Goal: Information Seeking & Learning: Learn about a topic

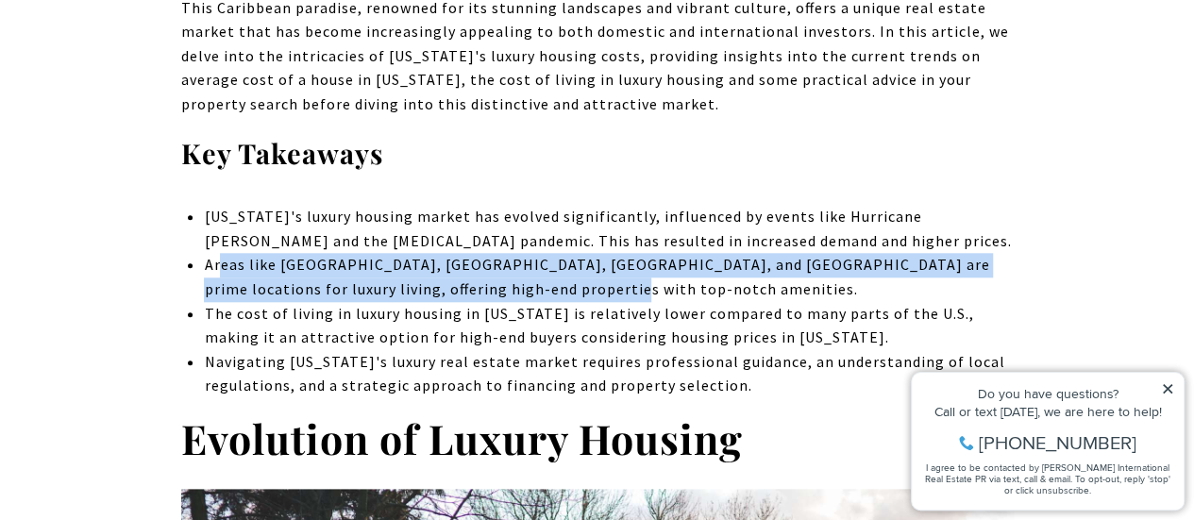
drag, startPoint x: 222, startPoint y: 267, endPoint x: 729, endPoint y: 294, distance: 507.6
click at [729, 294] on li "Areas like [GEOGRAPHIC_DATA], [GEOGRAPHIC_DATA], [GEOGRAPHIC_DATA], and [GEOGRA…" at bounding box center [608, 277] width 809 height 48
drag, startPoint x: 211, startPoint y: 310, endPoint x: 834, endPoint y: 332, distance: 624.4
click at [834, 332] on li "The cost of living in luxury housing in [US_STATE] is relatively lower compared…" at bounding box center [608, 326] width 809 height 48
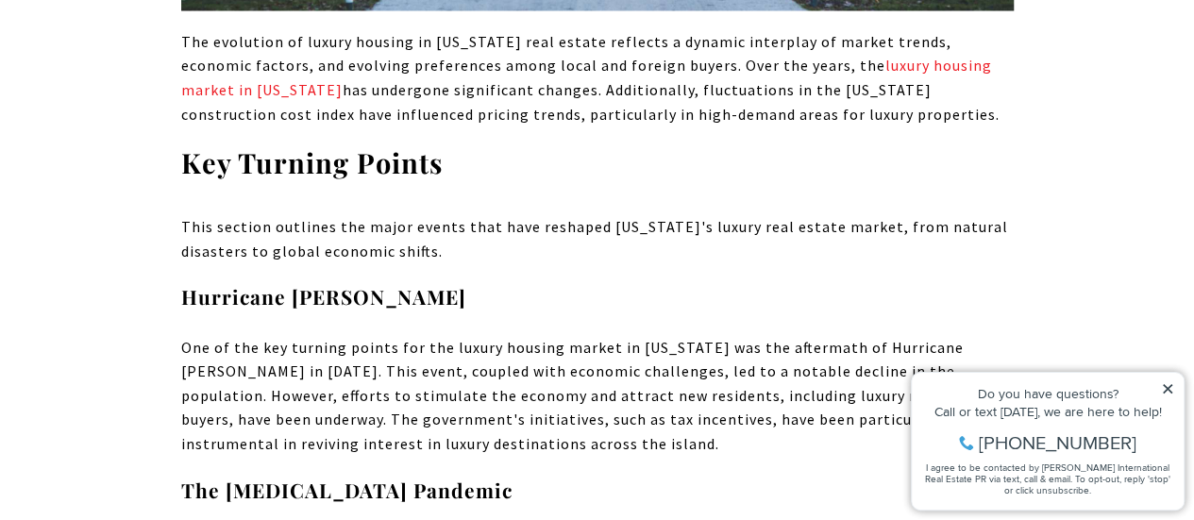
scroll to position [1888, 0]
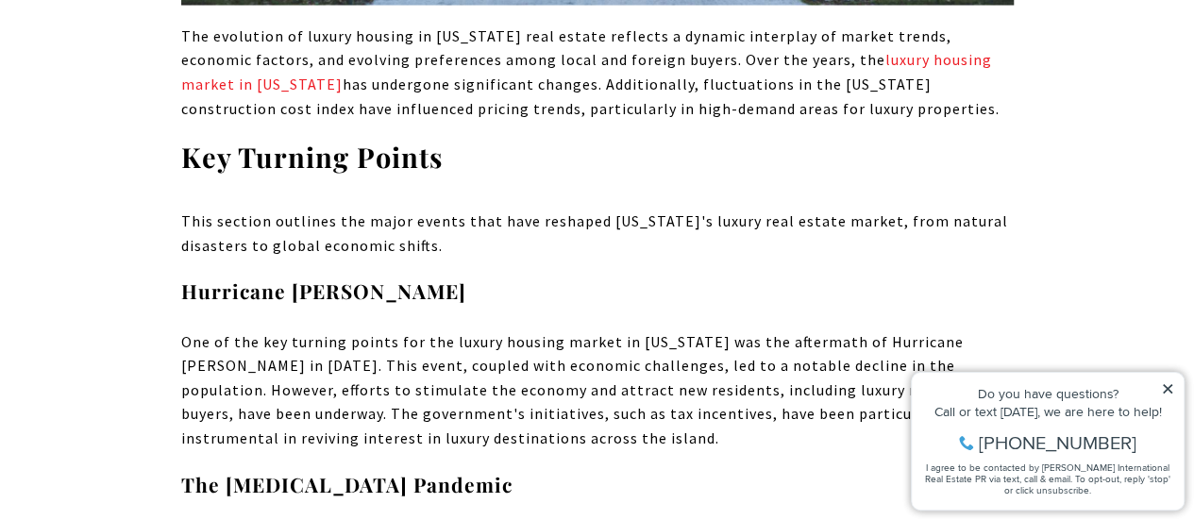
drag, startPoint x: 198, startPoint y: 220, endPoint x: 574, endPoint y: 246, distance: 376.6
click at [574, 246] on p "This section outlines the major events that have reshaped [US_STATE]'s luxury r…" at bounding box center [597, 234] width 833 height 48
click at [400, 246] on p "This section outlines the major events that have reshaped [US_STATE]'s luxury r…" at bounding box center [597, 234] width 833 height 48
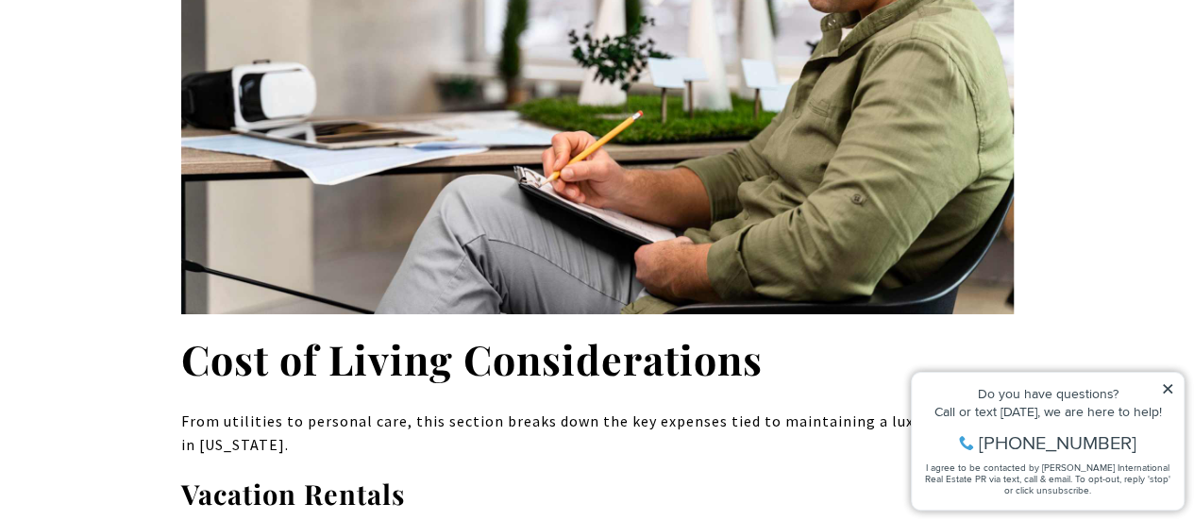
scroll to position [3398, 0]
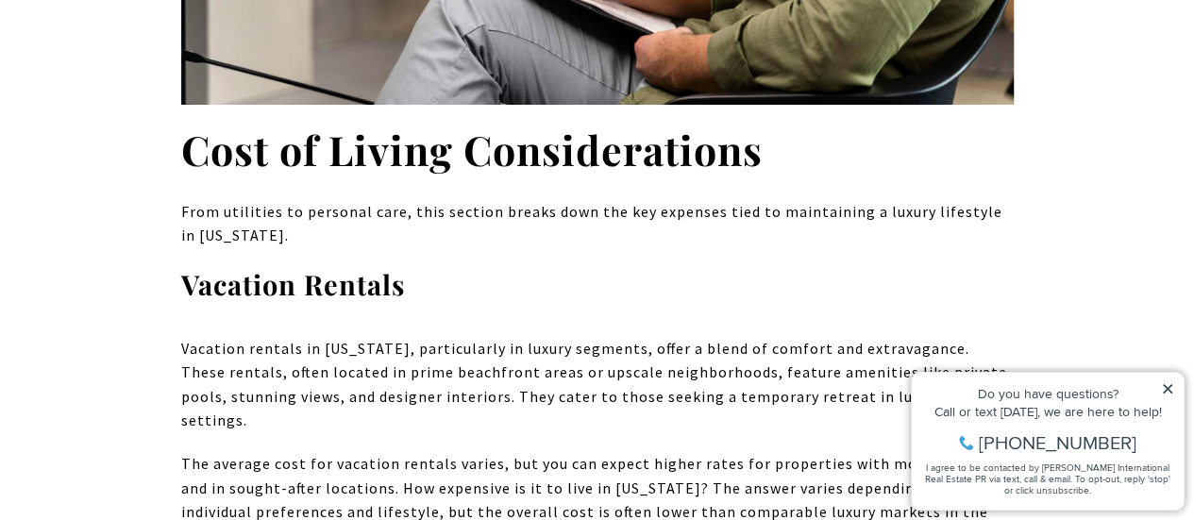
drag, startPoint x: 176, startPoint y: 209, endPoint x: 357, endPoint y: 233, distance: 182.9
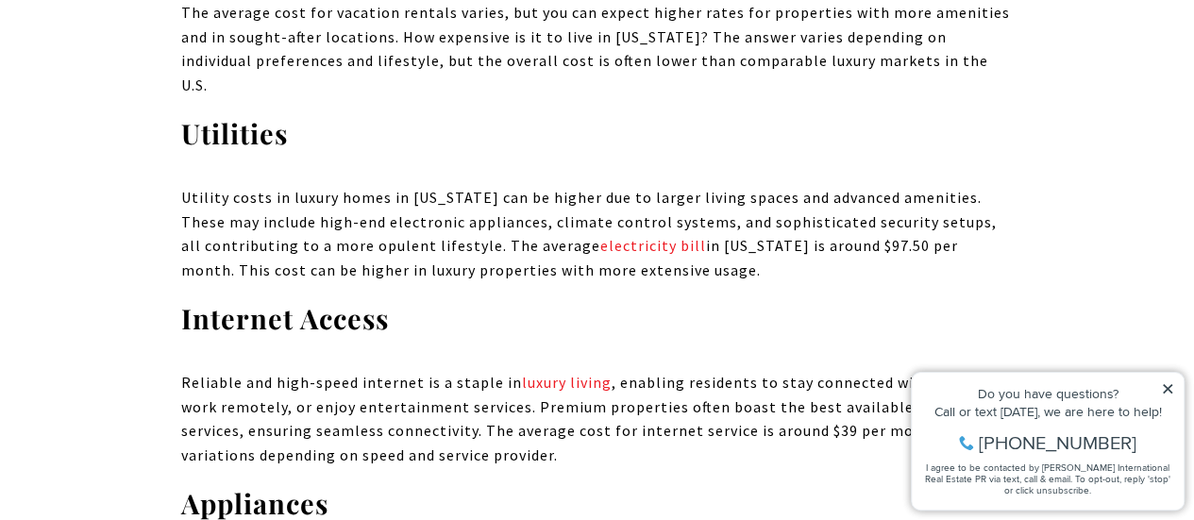
scroll to position [3870, 0]
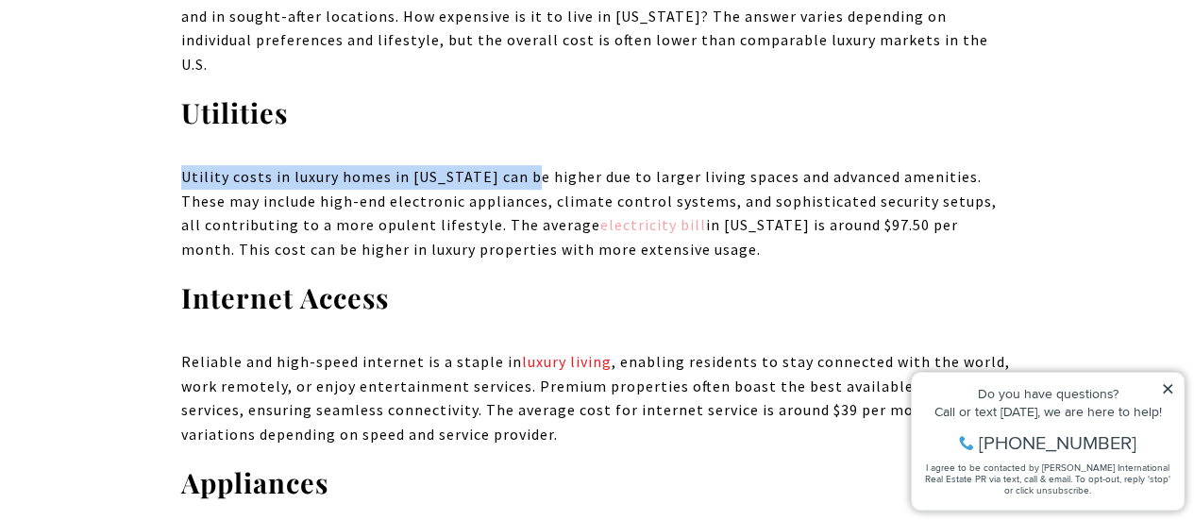
drag, startPoint x: 174, startPoint y: 129, endPoint x: 637, endPoint y: 172, distance: 465.4
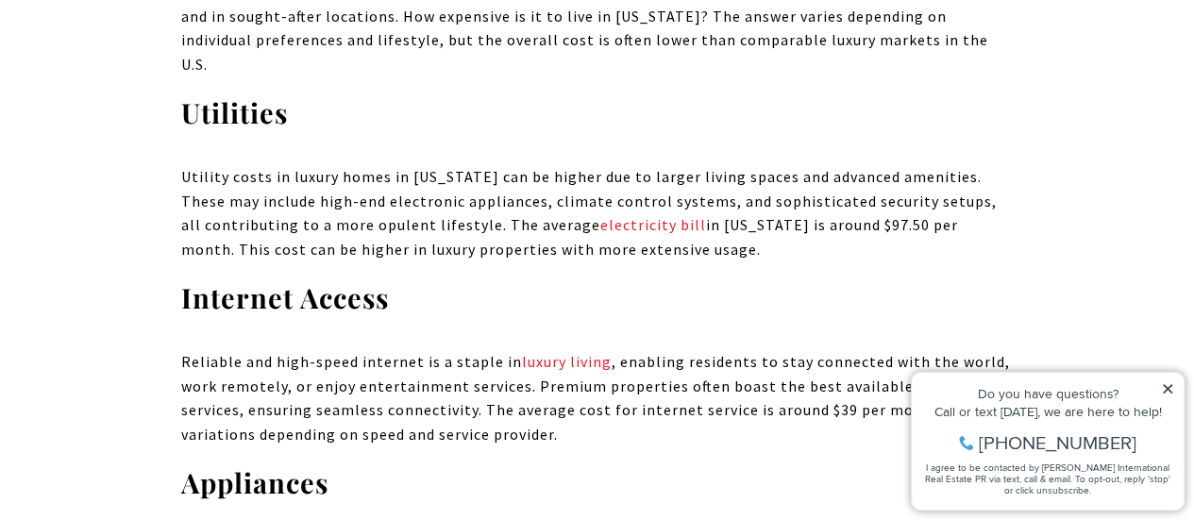
click at [771, 190] on p "Utility costs in luxury homes in [US_STATE] can be higher due to larger living …" at bounding box center [597, 213] width 833 height 96
click at [451, 209] on p "Utility costs in luxury homes in [US_STATE] can be higher due to larger living …" at bounding box center [597, 213] width 833 height 96
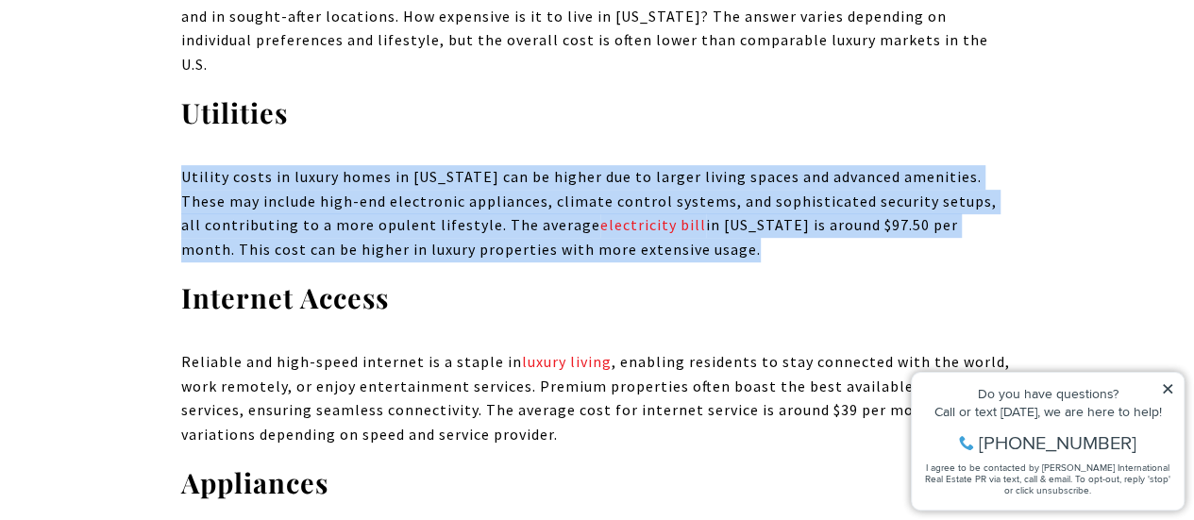
click at [451, 209] on p "Utility costs in luxury homes in [US_STATE] can be higher due to larger living …" at bounding box center [597, 213] width 833 height 96
click at [396, 209] on p "Utility costs in luxury homes in [US_STATE] can be higher due to larger living …" at bounding box center [597, 213] width 833 height 96
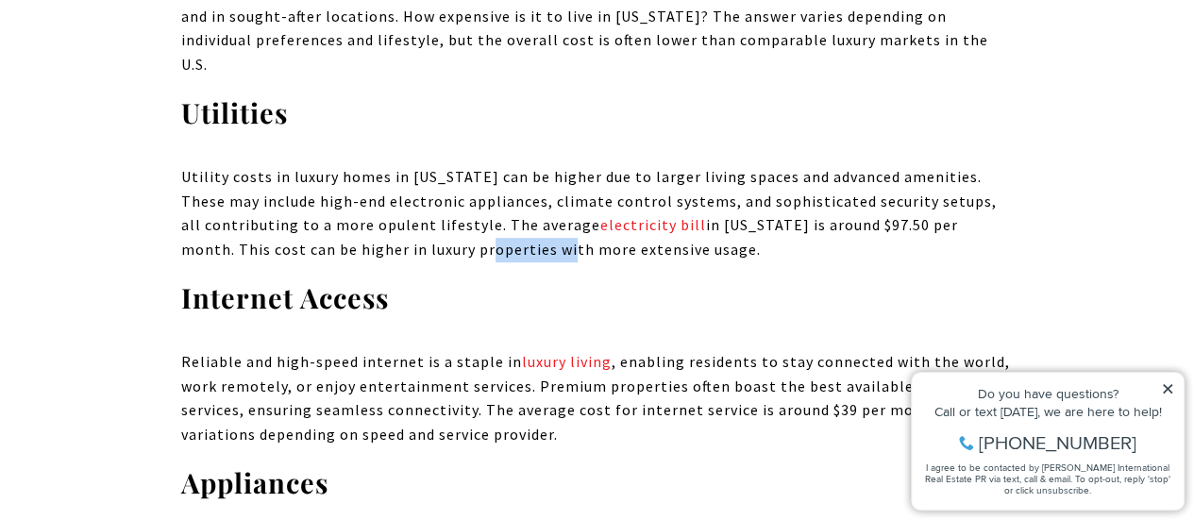
click at [396, 209] on p "Utility costs in luxury homes in [US_STATE] can be higher due to larger living …" at bounding box center [597, 213] width 833 height 96
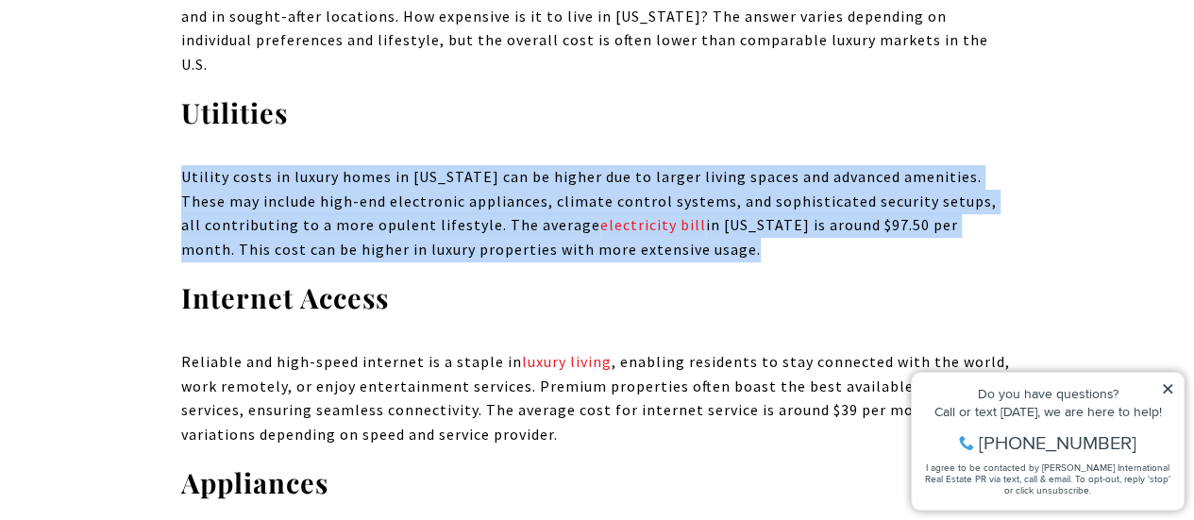
click at [396, 209] on p "Utility costs in luxury homes in [US_STATE] can be higher due to larger living …" at bounding box center [597, 213] width 833 height 96
click at [298, 212] on p "Utility costs in luxury homes in [US_STATE] can be higher due to larger living …" at bounding box center [597, 213] width 833 height 96
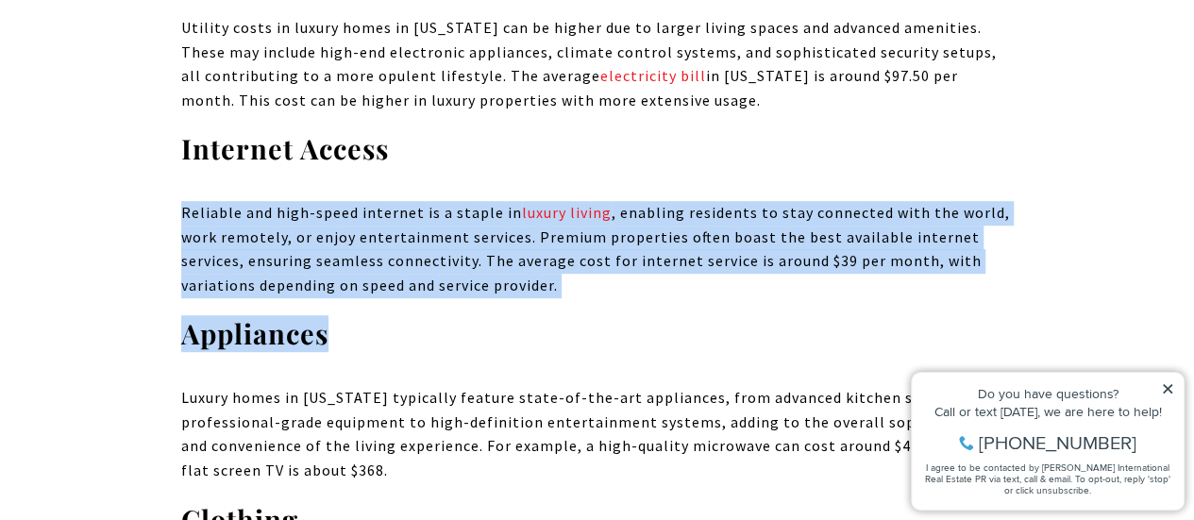
scroll to position [4059, 0]
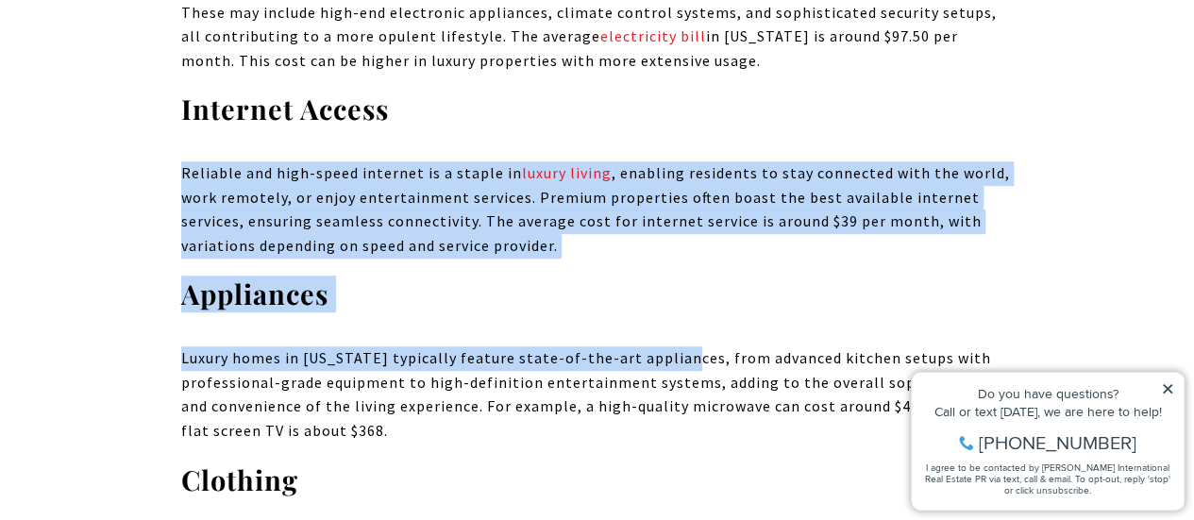
drag, startPoint x: 174, startPoint y: 220, endPoint x: 674, endPoint y: 284, distance: 504.4
click at [506, 209] on p "Reliable and high-speed internet is a staple in luxury living , enabling reside…" at bounding box center [597, 209] width 833 height 96
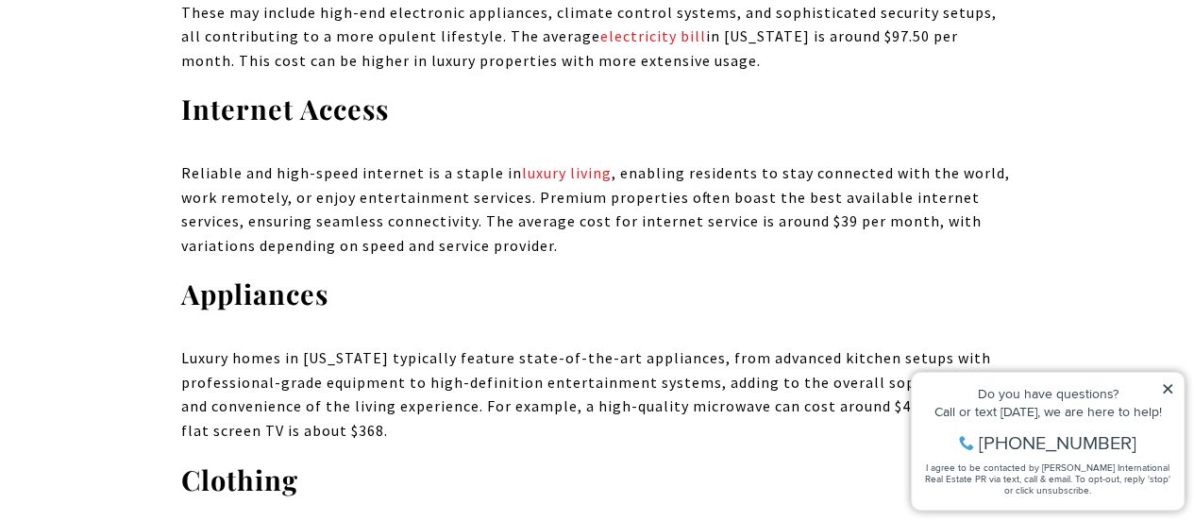
click at [702, 185] on p "Reliable and high-speed internet is a staple in luxury living , enabling reside…" at bounding box center [597, 209] width 833 height 96
click at [602, 195] on p "Reliable and high-speed internet is a staple in luxury living , enabling reside…" at bounding box center [597, 209] width 833 height 96
click at [514, 196] on p "Reliable and high-speed internet is a staple in luxury living , enabling reside…" at bounding box center [597, 209] width 833 height 96
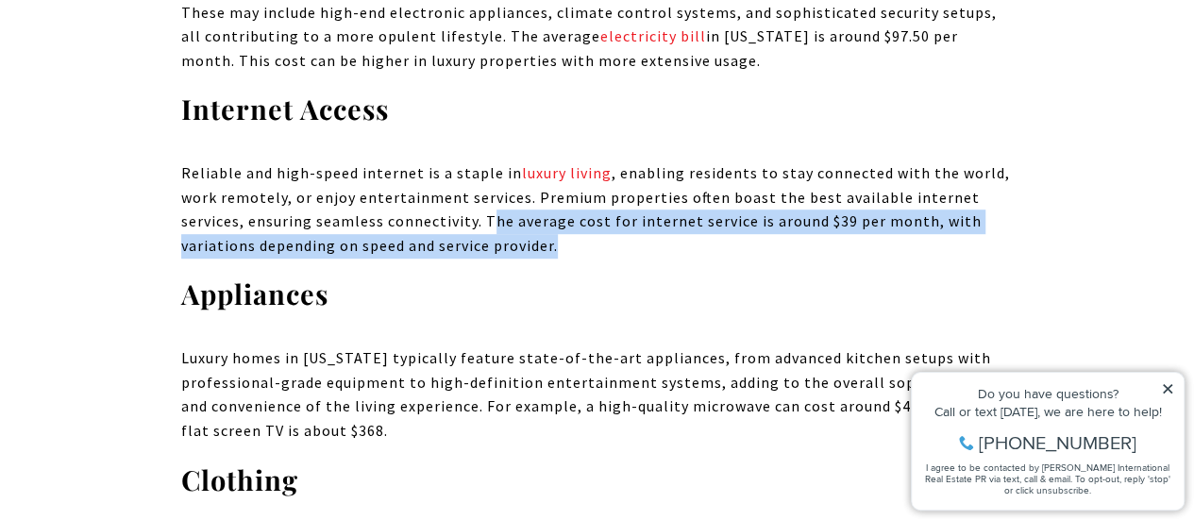
drag, startPoint x: 493, startPoint y: 182, endPoint x: 688, endPoint y: 192, distance: 195.6
click at [688, 192] on p "Reliable and high-speed internet is a staple in luxury living , enabling reside…" at bounding box center [597, 209] width 833 height 96
click at [366, 192] on p "Reliable and high-speed internet is a staple in luxury living , enabling reside…" at bounding box center [597, 209] width 833 height 96
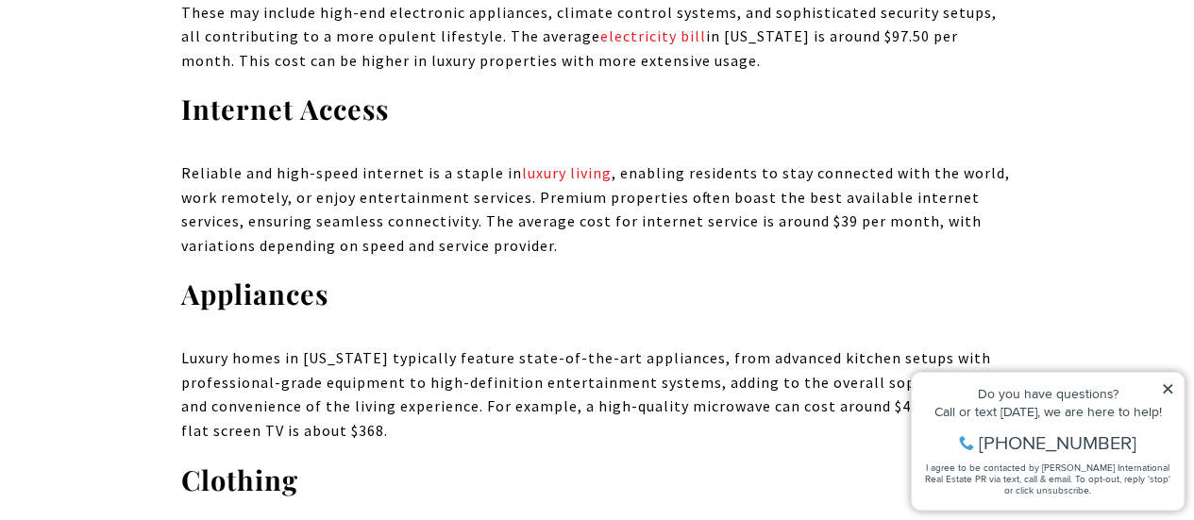
click at [264, 197] on p "Reliable and high-speed internet is a staple in luxury living , enabling reside…" at bounding box center [597, 209] width 833 height 96
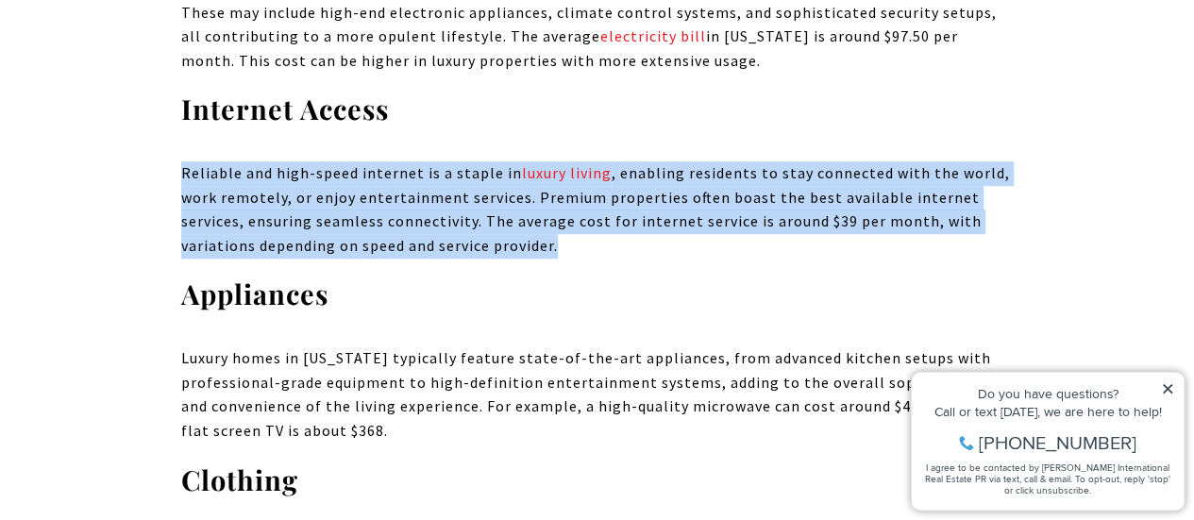
click at [264, 197] on p "Reliable and high-speed internet is a staple in luxury living , enabling reside…" at bounding box center [597, 209] width 833 height 96
click at [489, 199] on p "Reliable and high-speed internet is a staple in luxury living , enabling reside…" at bounding box center [597, 209] width 833 height 96
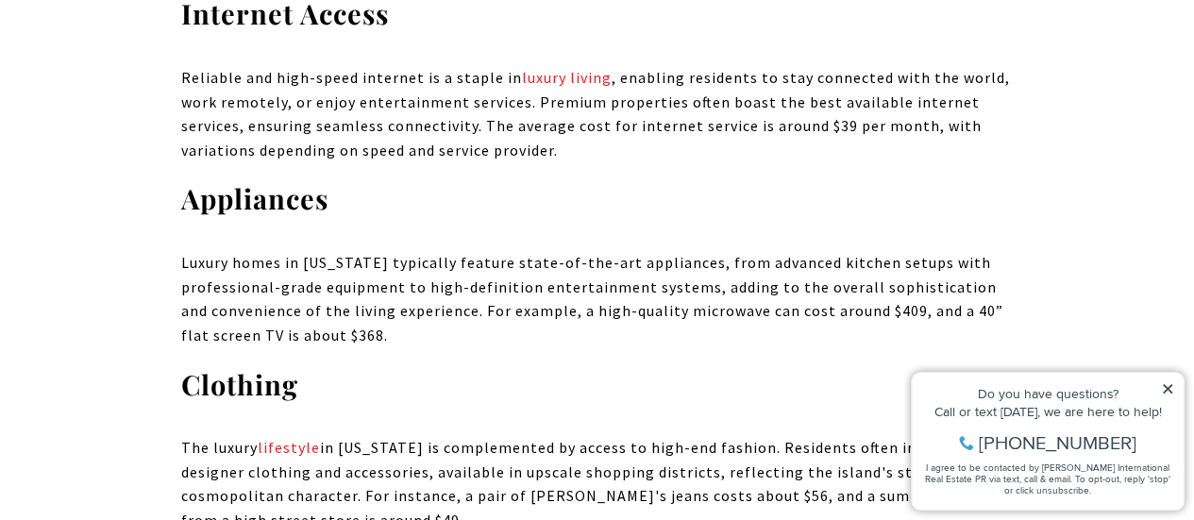
scroll to position [4248, 0]
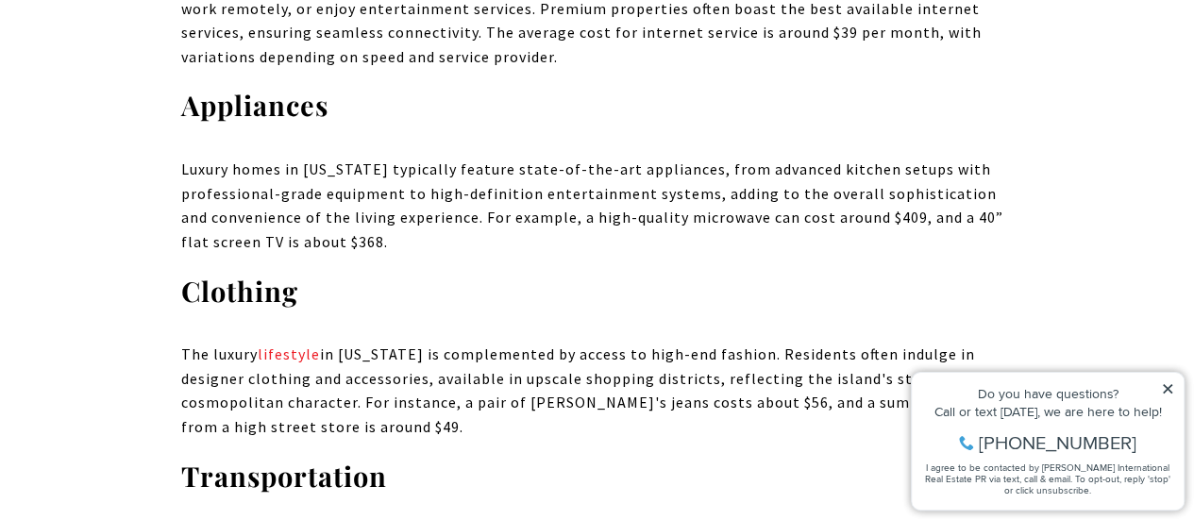
drag, startPoint x: 185, startPoint y: 124, endPoint x: 842, endPoint y: 193, distance: 660.6
click at [842, 193] on p "Luxury homes in [US_STATE] typically feature state-of-the-art appliances, from …" at bounding box center [597, 206] width 833 height 96
click at [585, 181] on p "Luxury homes in [US_STATE] typically feature state-of-the-art appliances, from …" at bounding box center [597, 206] width 833 height 96
click at [342, 195] on p "Luxury homes in [US_STATE] typically feature state-of-the-art appliances, from …" at bounding box center [597, 206] width 833 height 96
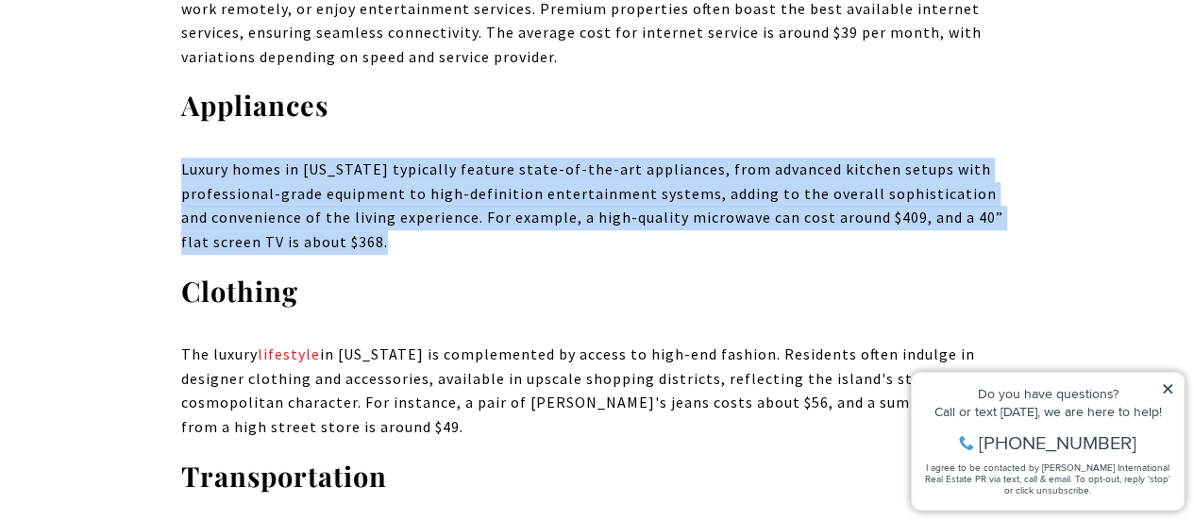
click at [342, 195] on p "Luxury homes in [US_STATE] typically feature state-of-the-art appliances, from …" at bounding box center [597, 206] width 833 height 96
click at [517, 206] on p "Luxury homes in [US_STATE] typically feature state-of-the-art appliances, from …" at bounding box center [597, 206] width 833 height 96
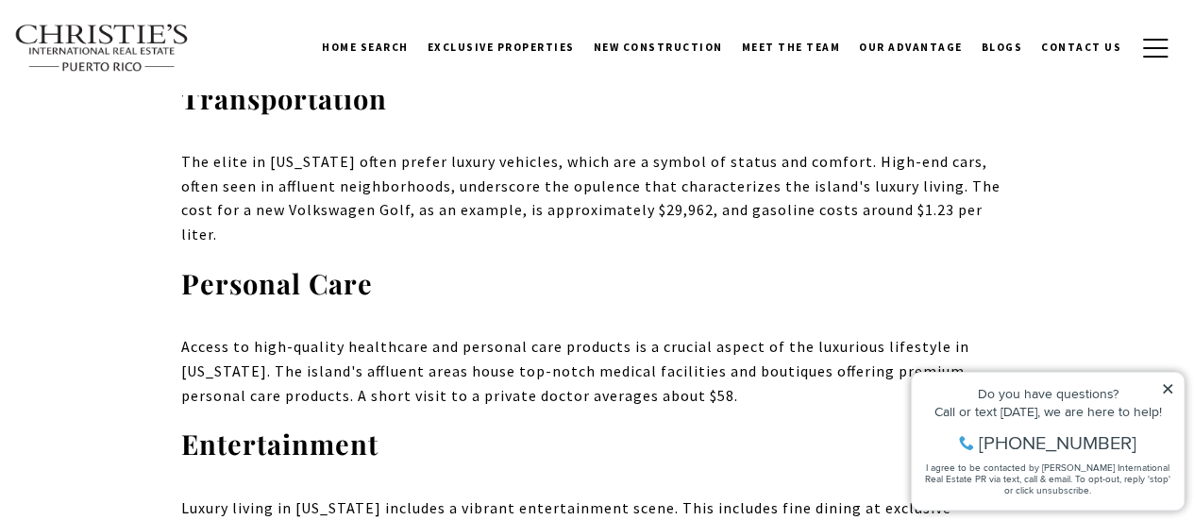
scroll to position [4531, 0]
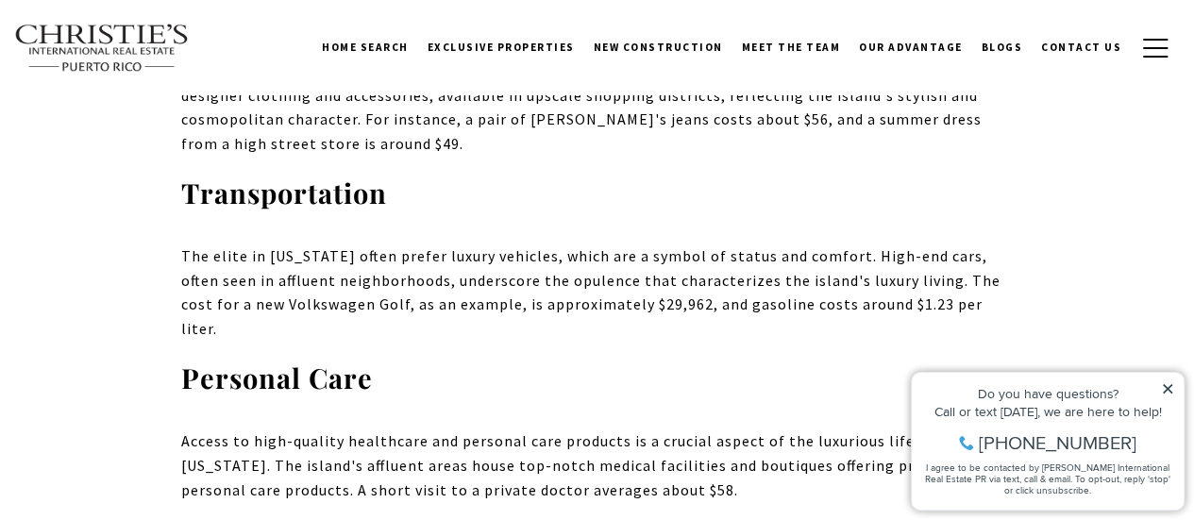
drag, startPoint x: 472, startPoint y: 256, endPoint x: 1039, endPoint y: 248, distance: 567.4
click at [534, 361] on h3 "Personal Care" at bounding box center [597, 379] width 833 height 36
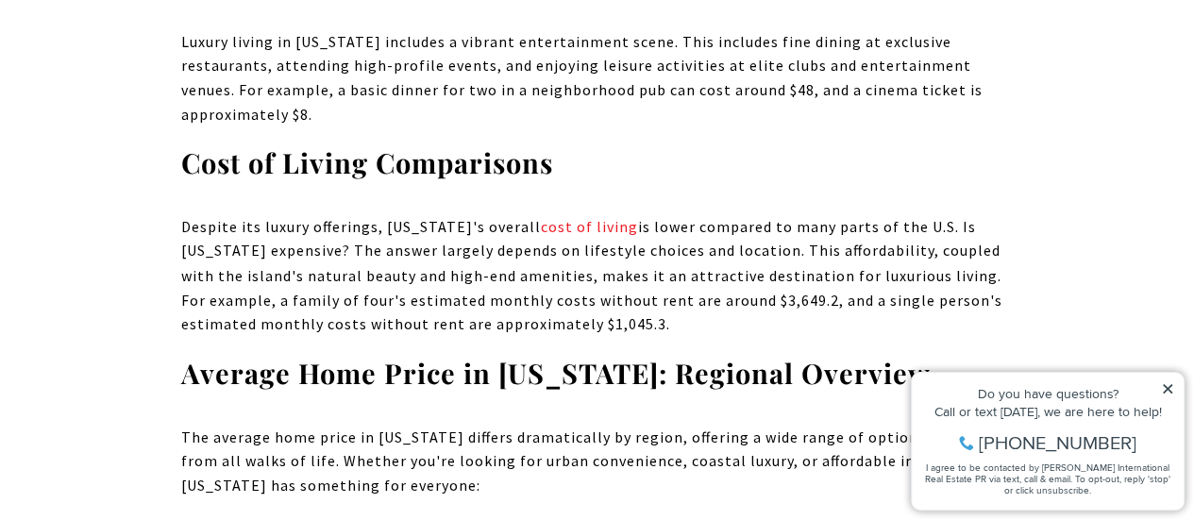
scroll to position [5098, 0]
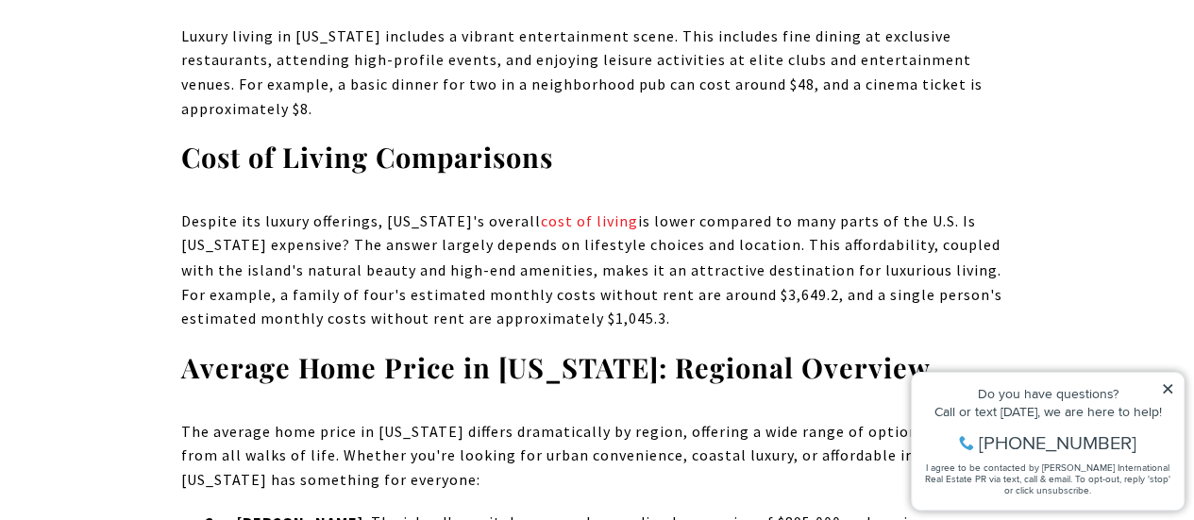
drag, startPoint x: 201, startPoint y: 225, endPoint x: 920, endPoint y: 253, distance: 719.9
click at [920, 253] on p "Despite its luxury offerings, [US_STATE]'s overall cost of living is lower comp…" at bounding box center [597, 270] width 833 height 121
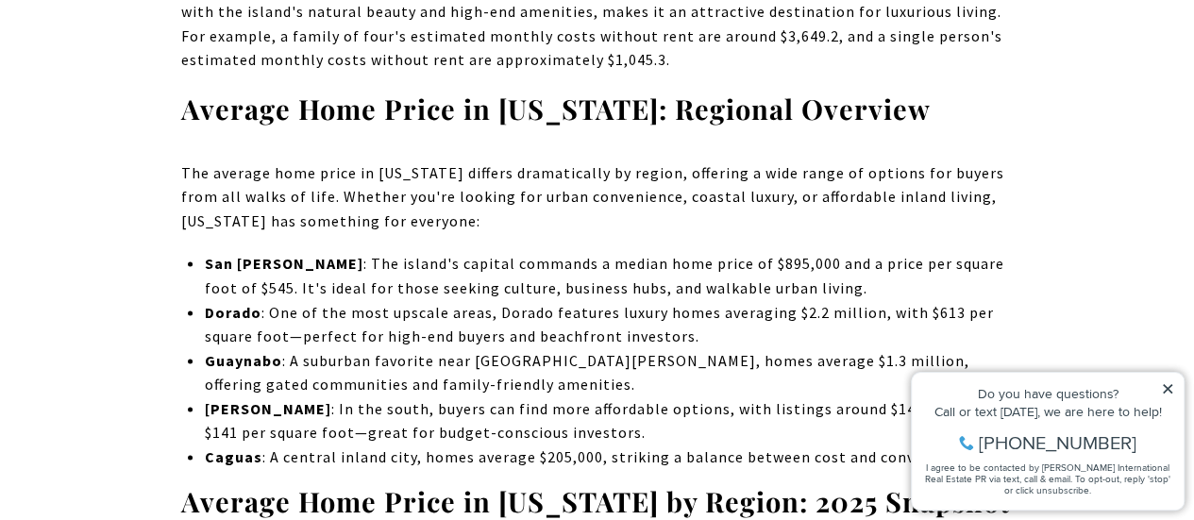
scroll to position [5381, 0]
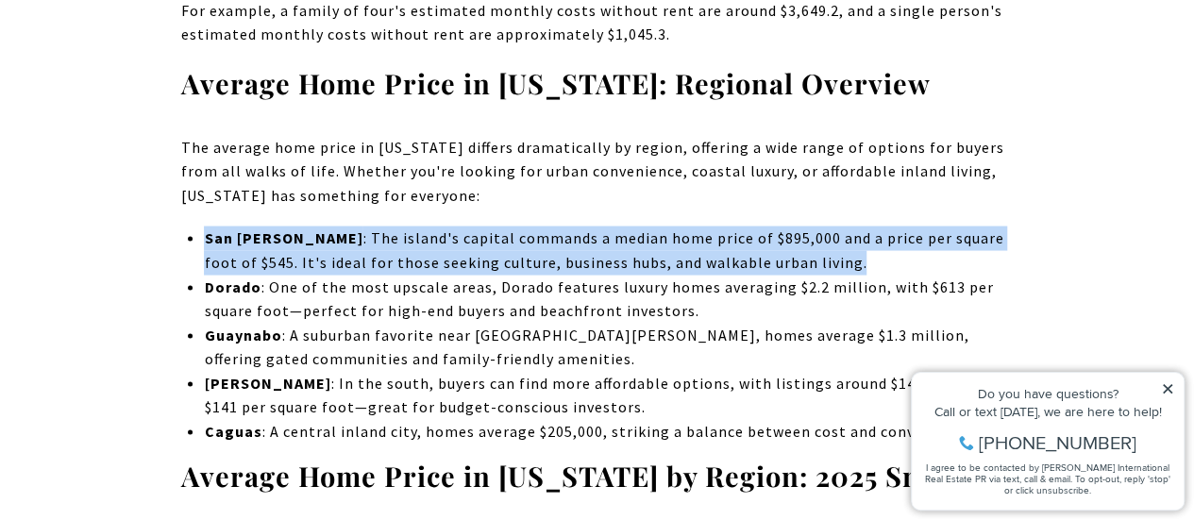
drag, startPoint x: 216, startPoint y: 165, endPoint x: 885, endPoint y: 193, distance: 669.9
click at [885, 193] on div "Luxury housing is a topic of great interest and this is not just your ordinary …" at bounding box center [597, 341] width 833 height 9801
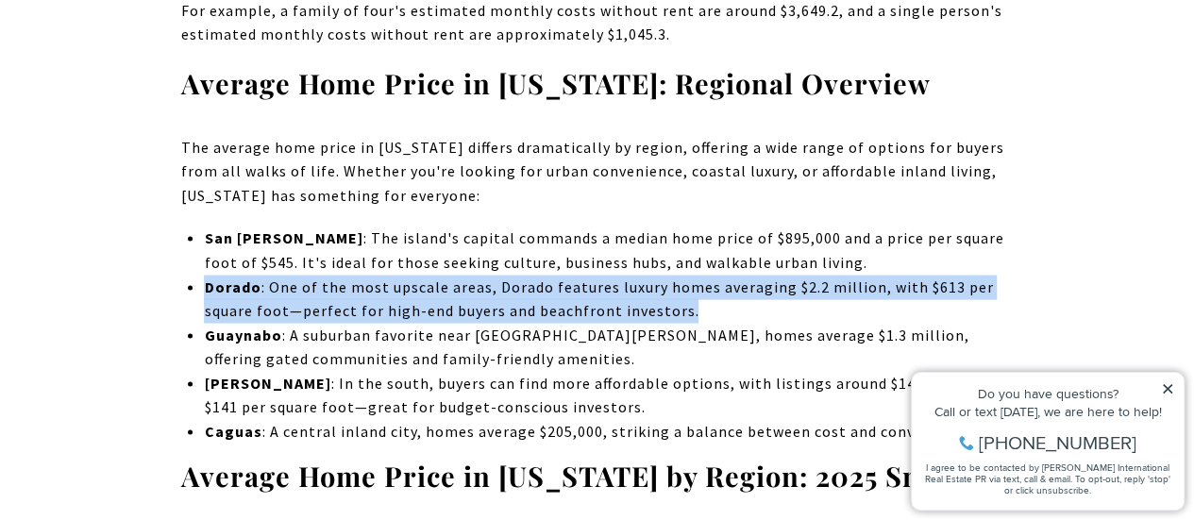
drag, startPoint x: 203, startPoint y: 216, endPoint x: 954, endPoint y: 238, distance: 751.7
click at [954, 238] on div "Luxury housing is a topic of great interest and this is not just your ordinary …" at bounding box center [597, 341] width 833 height 9801
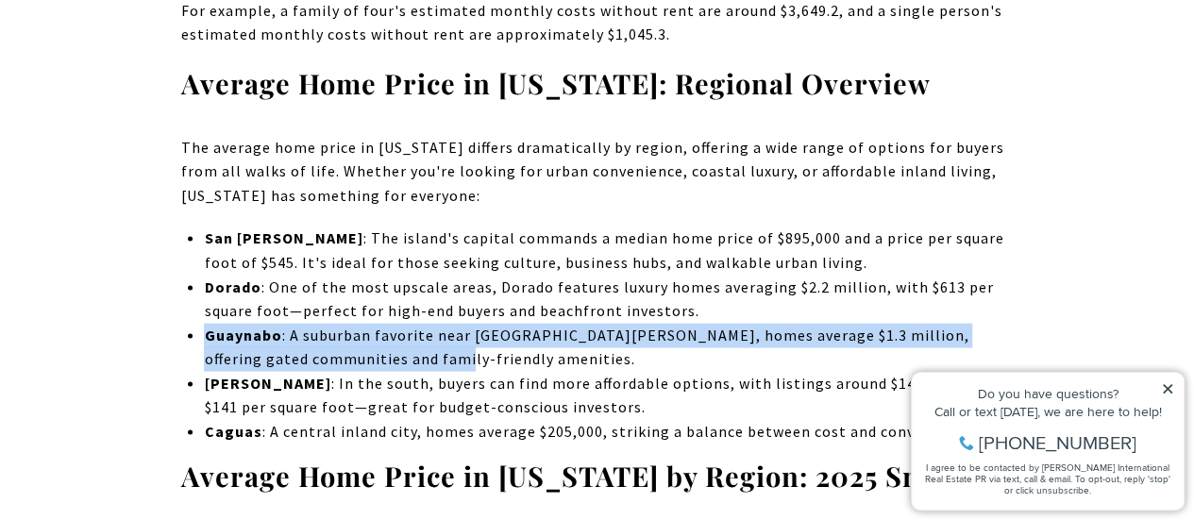
drag, startPoint x: 191, startPoint y: 263, endPoint x: 553, endPoint y: 285, distance: 363.1
click at [553, 324] on li "[GEOGRAPHIC_DATA] : A suburban favorite near [GEOGRAPHIC_DATA][PERSON_NAME], ho…" at bounding box center [608, 348] width 809 height 48
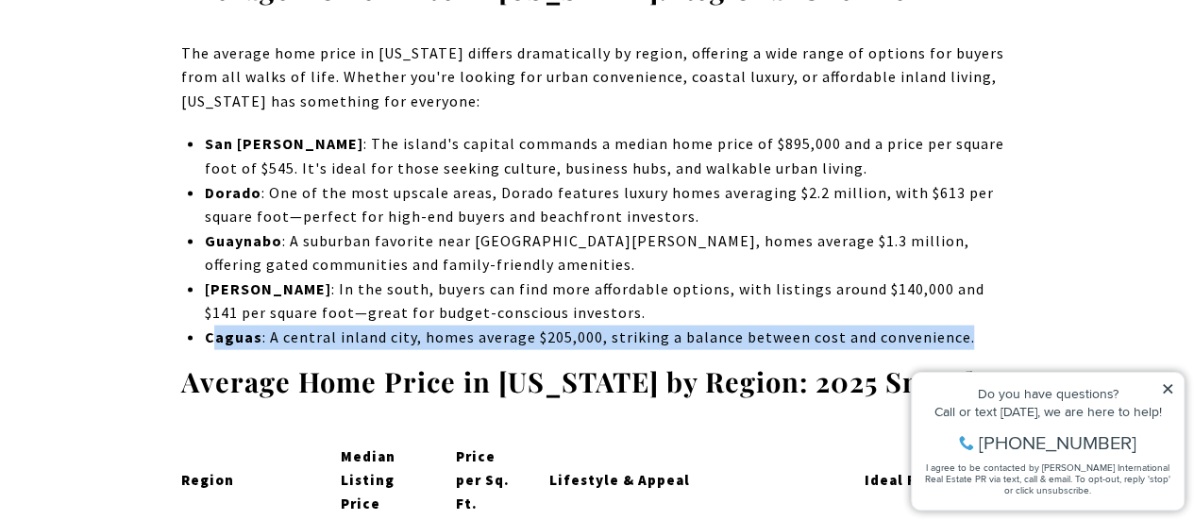
drag, startPoint x: 218, startPoint y: 267, endPoint x: 994, endPoint y: 270, distance: 776.0
click at [1001, 326] on p "[GEOGRAPHIC_DATA] : A central inland city, homes average $205,000, striking a b…" at bounding box center [608, 338] width 809 height 25
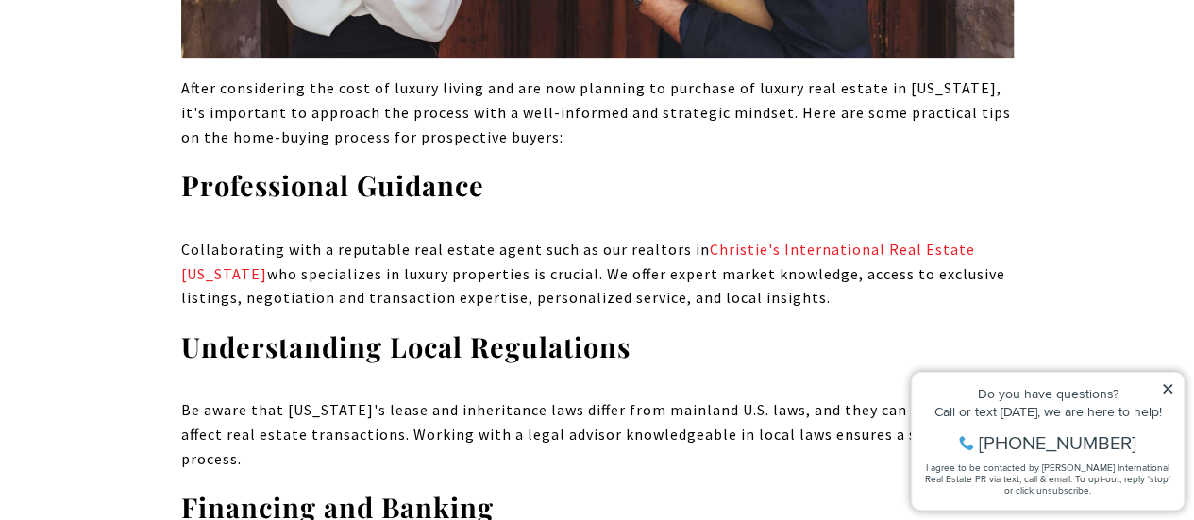
scroll to position [7646, 0]
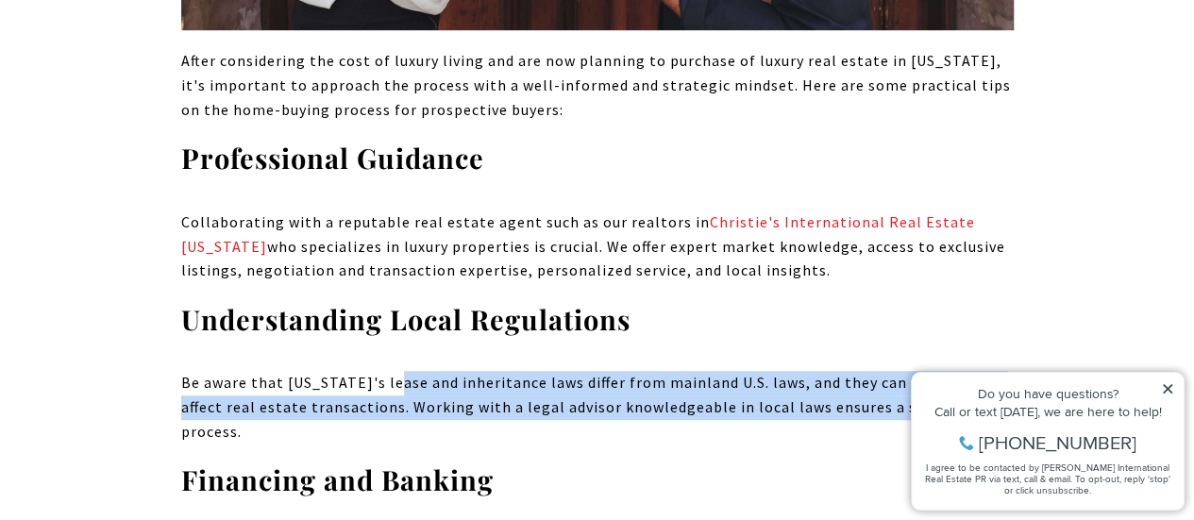
drag, startPoint x: 454, startPoint y: 221, endPoint x: 944, endPoint y: 248, distance: 490.7
click at [944, 371] on p "Be aware that [US_STATE]'s lease and inheritance laws differ from mainland U.S.…" at bounding box center [597, 407] width 833 height 73
click at [334, 371] on p "Be aware that [US_STATE]'s lease and inheritance laws differ from mainland U.S.…" at bounding box center [597, 407] width 833 height 73
drag, startPoint x: 183, startPoint y: 216, endPoint x: 995, endPoint y: 243, distance: 812.3
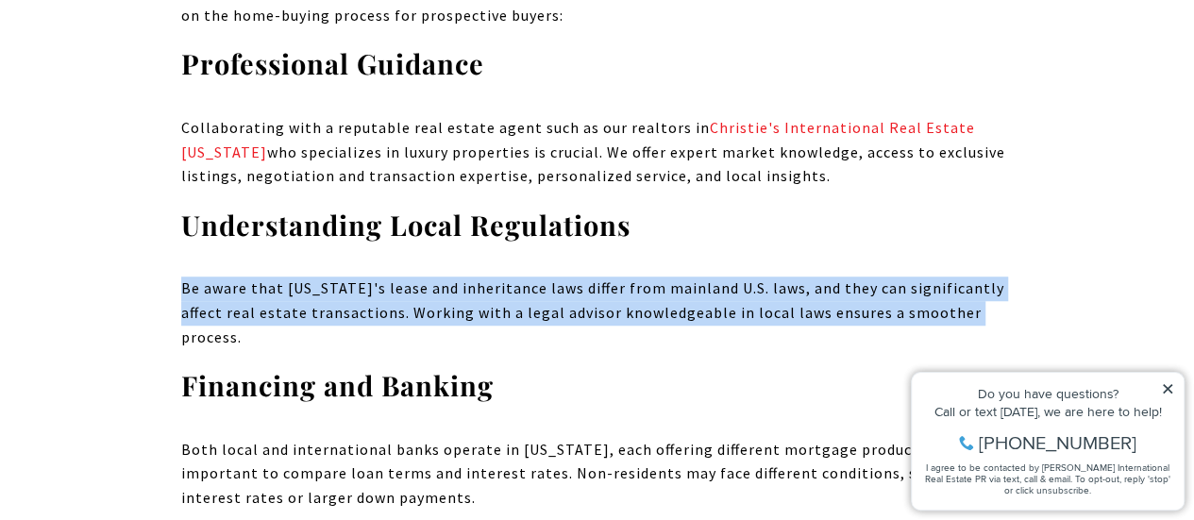
scroll to position [7835, 0]
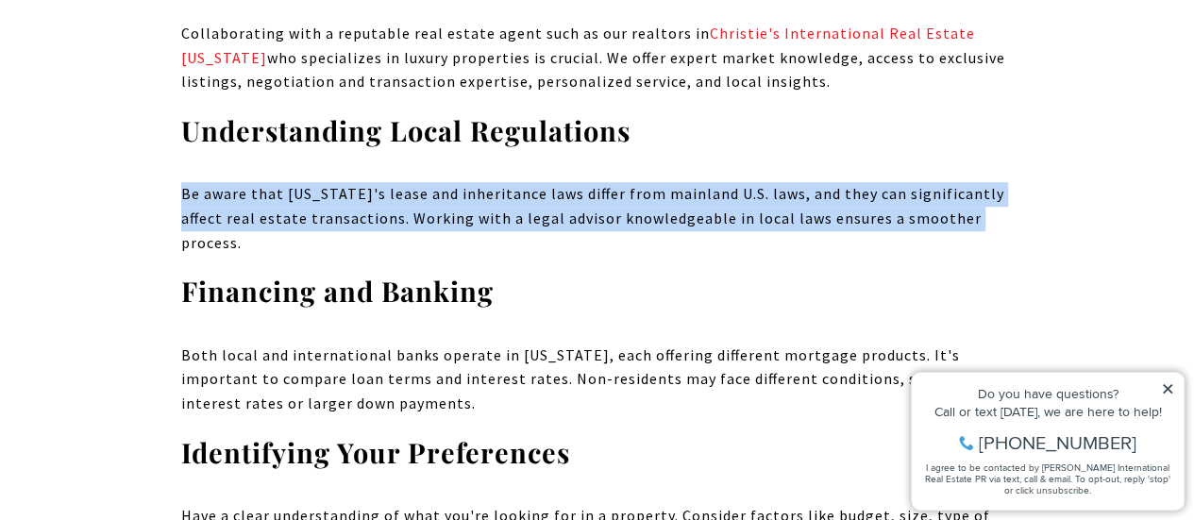
drag, startPoint x: 172, startPoint y: 184, endPoint x: 801, endPoint y: 244, distance: 632.5
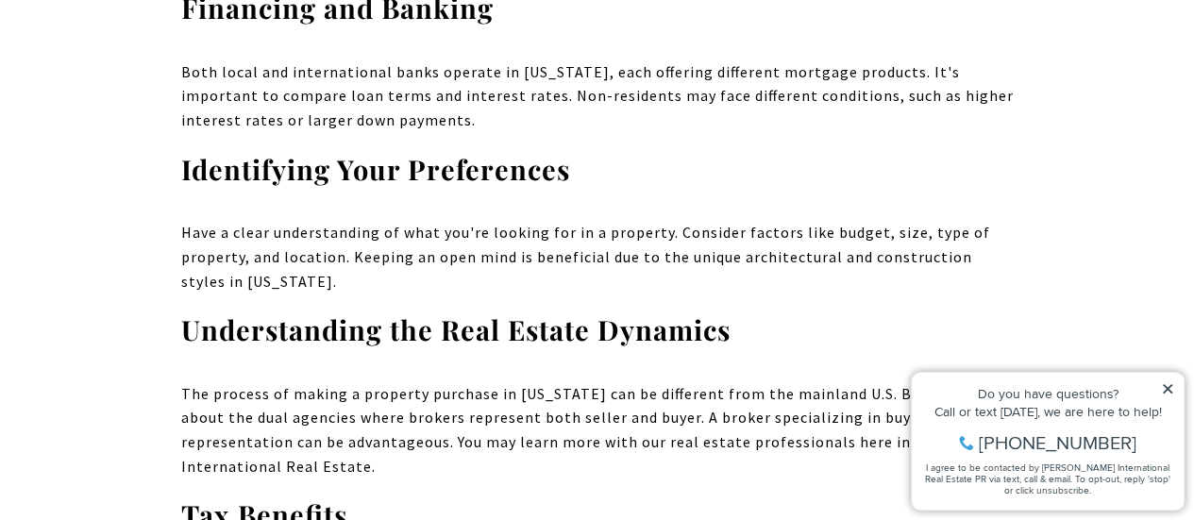
scroll to position [8307, 0]
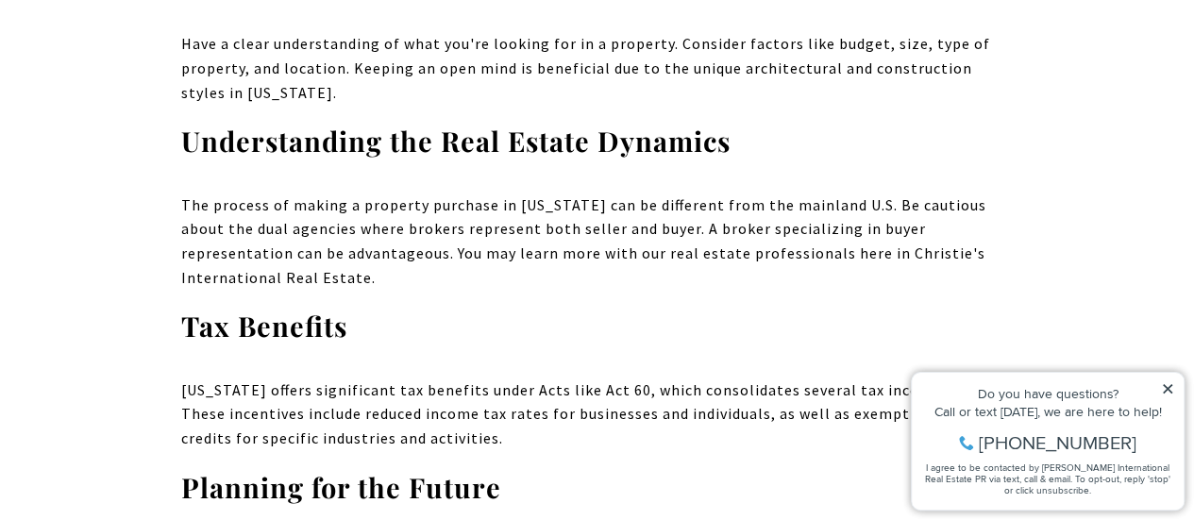
drag, startPoint x: 196, startPoint y: 227, endPoint x: 659, endPoint y: 269, distance: 464.5
click at [659, 379] on p "[US_STATE] offers significant tax benefits under Acts like Act 60, which consol…" at bounding box center [597, 415] width 833 height 73
click at [357, 379] on p "[US_STATE] offers significant tax benefits under Acts like Act 60, which consol…" at bounding box center [597, 415] width 833 height 73
click at [523, 379] on p "[US_STATE] offers significant tax benefits under Acts like Act 60, which consol…" at bounding box center [597, 415] width 833 height 73
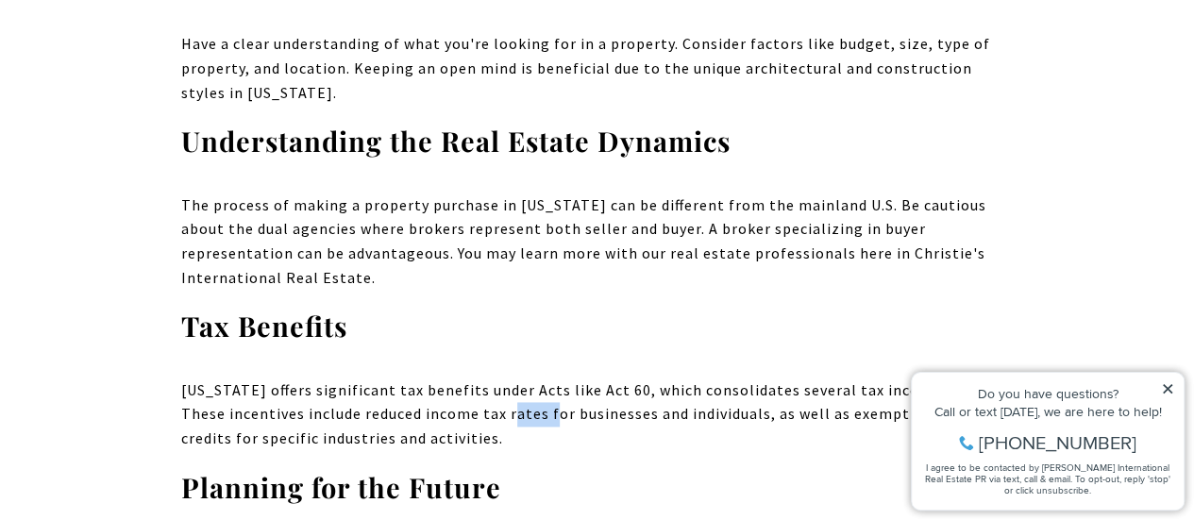
click at [523, 379] on p "[US_STATE] offers significant tax benefits under Acts like Act 60, which consol…" at bounding box center [597, 415] width 833 height 73
click at [367, 379] on p "[US_STATE] offers significant tax benefits under Acts like Act 60, which consol…" at bounding box center [597, 415] width 833 height 73
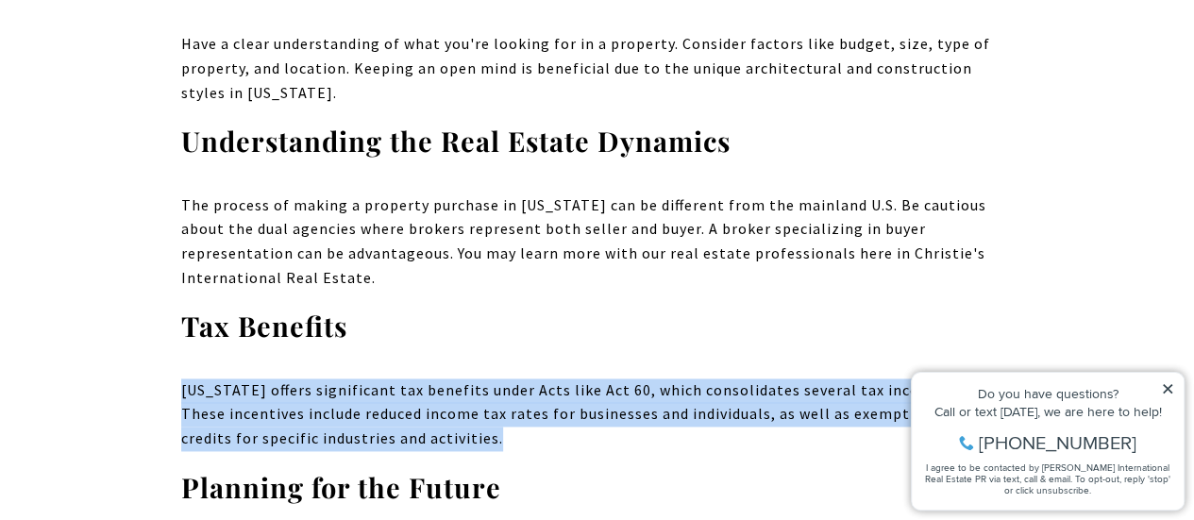
click at [367, 379] on p "[US_STATE] offers significant tax benefits under Acts like Act 60, which consol…" at bounding box center [597, 415] width 833 height 73
click at [446, 379] on p "[US_STATE] offers significant tax benefits under Acts like Act 60, which consol…" at bounding box center [597, 415] width 833 height 73
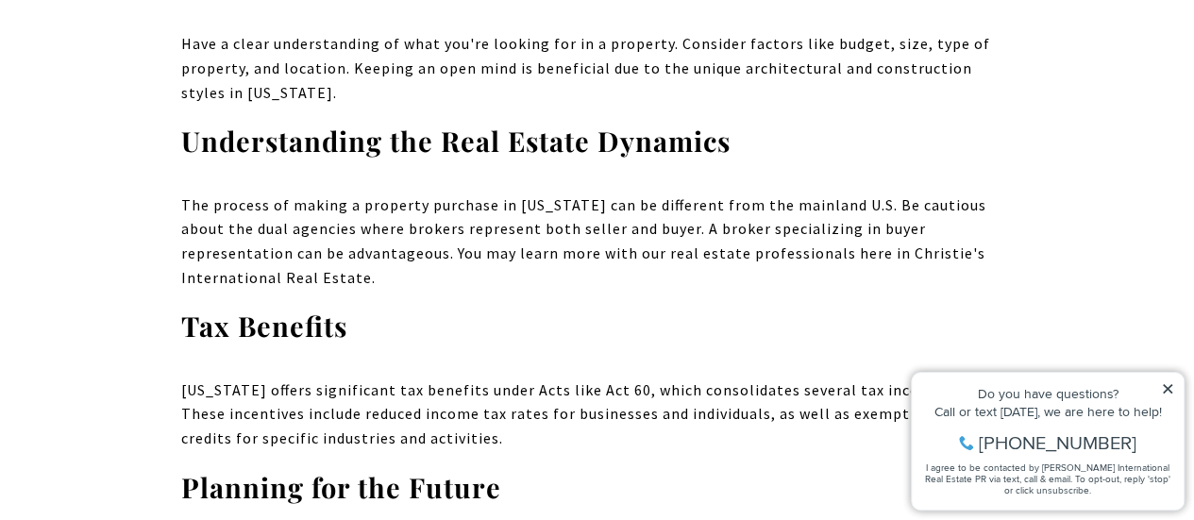
click at [448, 379] on p "[US_STATE] offers significant tax benefits under Acts like Act 60, which consol…" at bounding box center [597, 415] width 833 height 73
drag, startPoint x: 177, startPoint y: 269, endPoint x: 508, endPoint y: 271, distance: 330.4
click at [367, 379] on p "[US_STATE] offers significant tax benefits under Acts like Act 60, which consol…" at bounding box center [597, 415] width 833 height 73
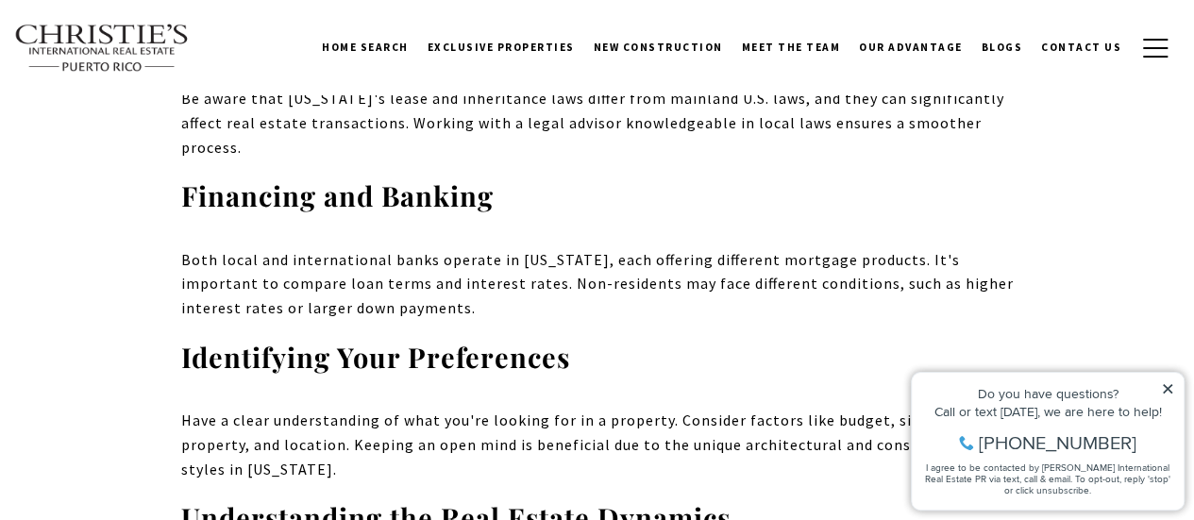
scroll to position [7363, 0]
